Goal: Check status: Check status

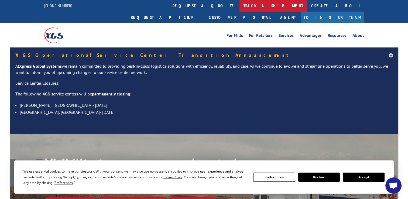
click at [240, 7] on link "track a shipment" at bounding box center [274, 6] width 68 height 12
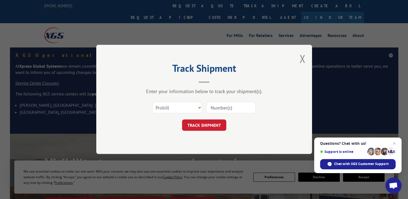
click at [232, 107] on input at bounding box center [231, 107] width 50 height 11
paste input "470011815889"
type input "470011815889"
click at [220, 124] on button "TRACK SHIPMENT" at bounding box center [204, 125] width 44 height 11
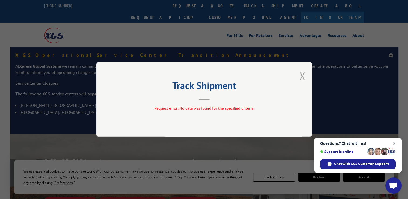
click at [304, 78] on button "Close modal" at bounding box center [303, 76] width 6 height 14
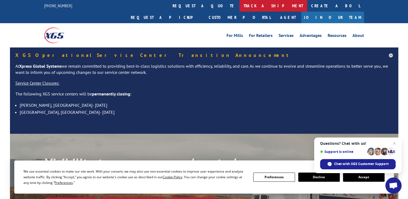
click at [240, 5] on link "track a shipment" at bounding box center [274, 6] width 68 height 12
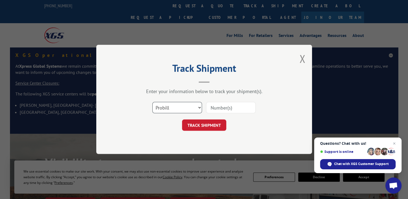
click at [181, 107] on select "Select category... Probill BOL PO" at bounding box center [177, 107] width 50 height 11
select select "bol"
click at [152, 102] on select "Select category... Probill BOL PO" at bounding box center [177, 107] width 50 height 11
click at [230, 111] on input at bounding box center [231, 107] width 50 height 11
paste input "470011815889"
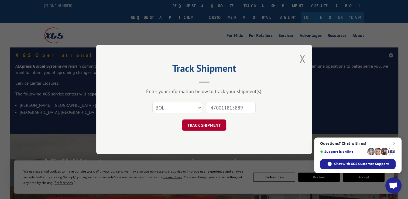
type input "470011815889"
click at [211, 124] on button "TRACK SHIPMENT" at bounding box center [204, 125] width 44 height 11
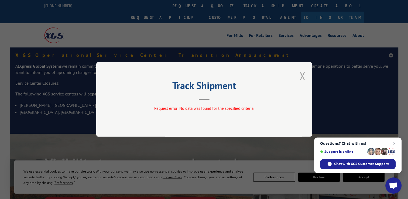
click at [302, 76] on button "Close modal" at bounding box center [303, 76] width 6 height 14
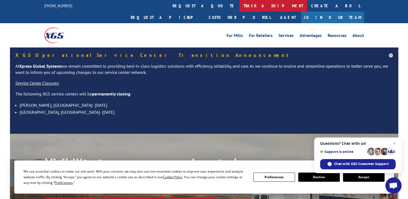
click at [240, 8] on link "track a shipment" at bounding box center [274, 6] width 68 height 12
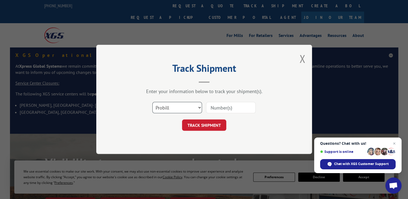
click at [170, 109] on select "Select category... Probill BOL PO" at bounding box center [177, 107] width 50 height 11
select select "po"
click at [152, 102] on select "Select category... Probill BOL PO" at bounding box center [177, 107] width 50 height 11
click at [216, 107] on input at bounding box center [231, 107] width 50 height 11
paste input "470011815889"
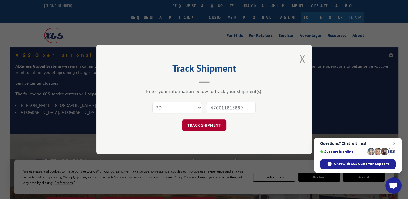
type input "470011815889"
click at [211, 124] on button "TRACK SHIPMENT" at bounding box center [204, 125] width 44 height 11
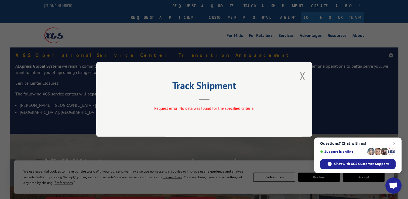
click at [302, 77] on button "Close modal" at bounding box center [303, 76] width 6 height 14
